Goal: Task Accomplishment & Management: Manage account settings

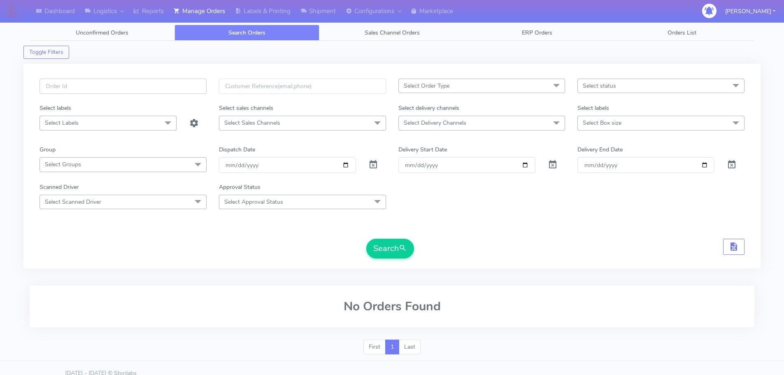
click at [196, 84] on input "text" at bounding box center [123, 86] width 167 height 15
paste input "1629906"
type input "1629906"
click at [375, 165] on span at bounding box center [373, 167] width 10 height 8
click at [397, 254] on button "Search" at bounding box center [390, 249] width 48 height 20
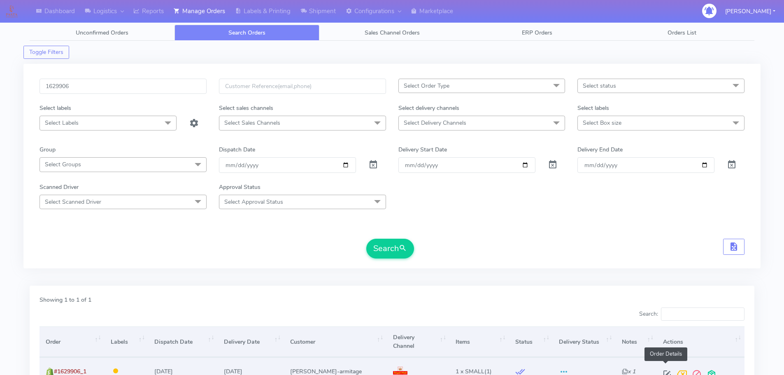
click at [665, 372] on span at bounding box center [667, 376] width 15 height 8
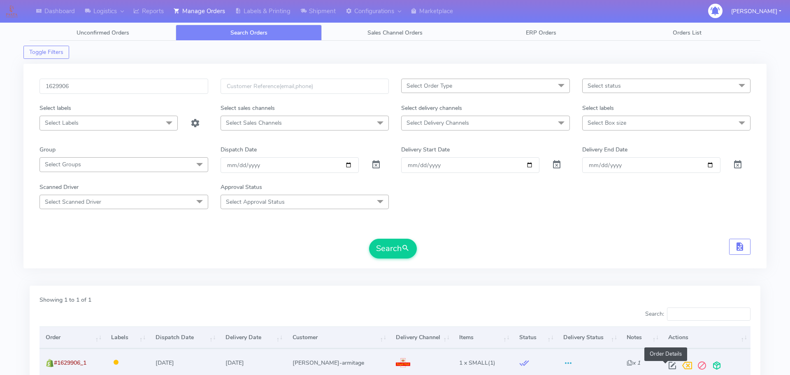
select select "3"
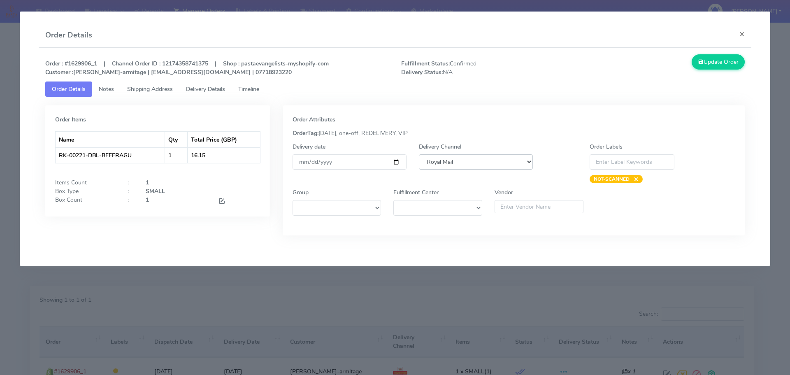
click at [466, 160] on select "DHL OnFleet Royal Mail DPD Yodel MaxOptra Amazon Collection" at bounding box center [476, 161] width 114 height 15
click at [477, 122] on div "Order Attributes" at bounding box center [514, 119] width 443 height 9
click at [744, 33] on button "×" at bounding box center [742, 34] width 19 height 22
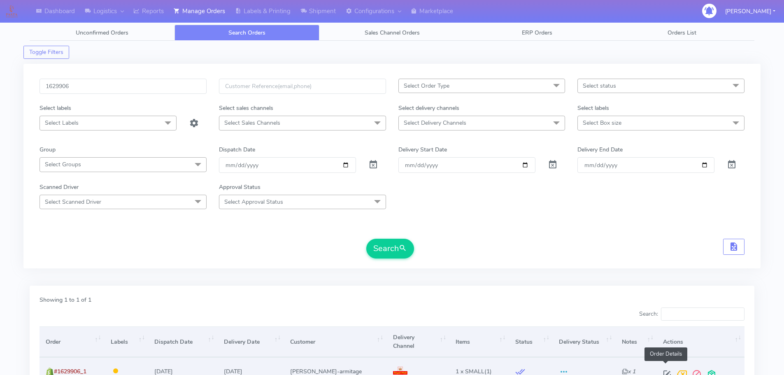
click at [670, 372] on span at bounding box center [667, 376] width 15 height 8
select select "3"
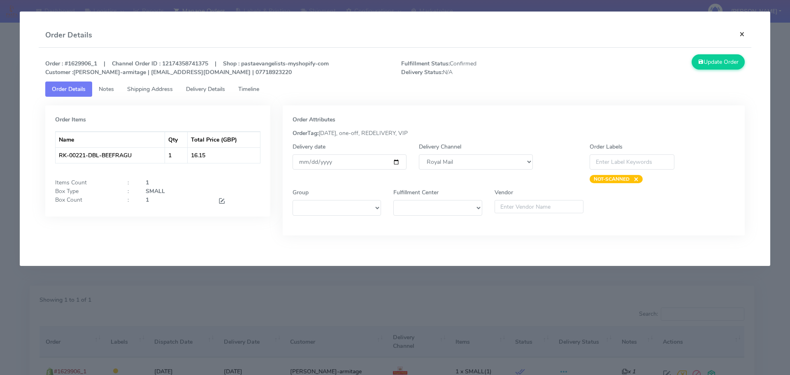
click at [743, 36] on button "×" at bounding box center [742, 34] width 19 height 22
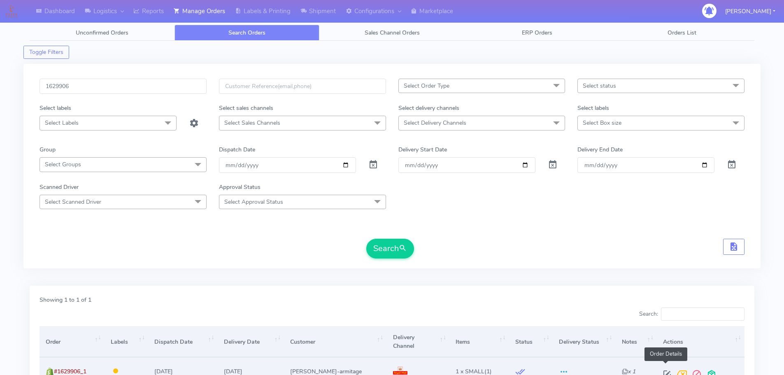
click at [666, 372] on span at bounding box center [667, 376] width 15 height 8
select select "3"
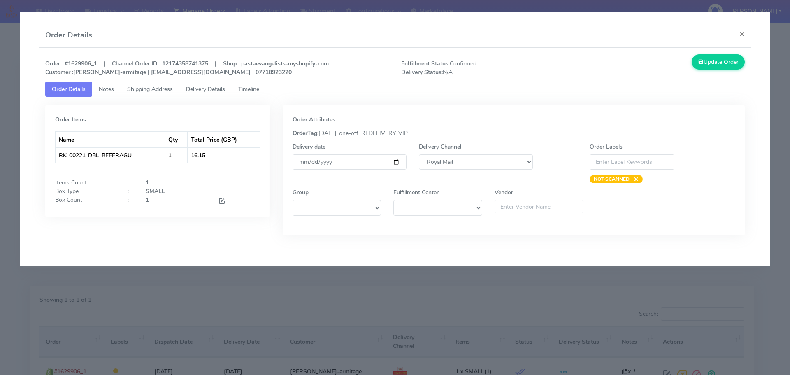
click at [249, 86] on span "Timeline" at bounding box center [248, 89] width 21 height 8
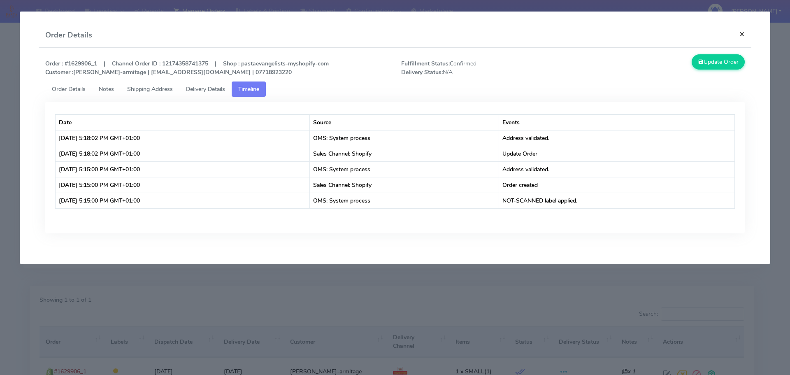
click at [742, 33] on button "×" at bounding box center [742, 34] width 19 height 22
